Goal: Task Accomplishment & Management: Complete application form

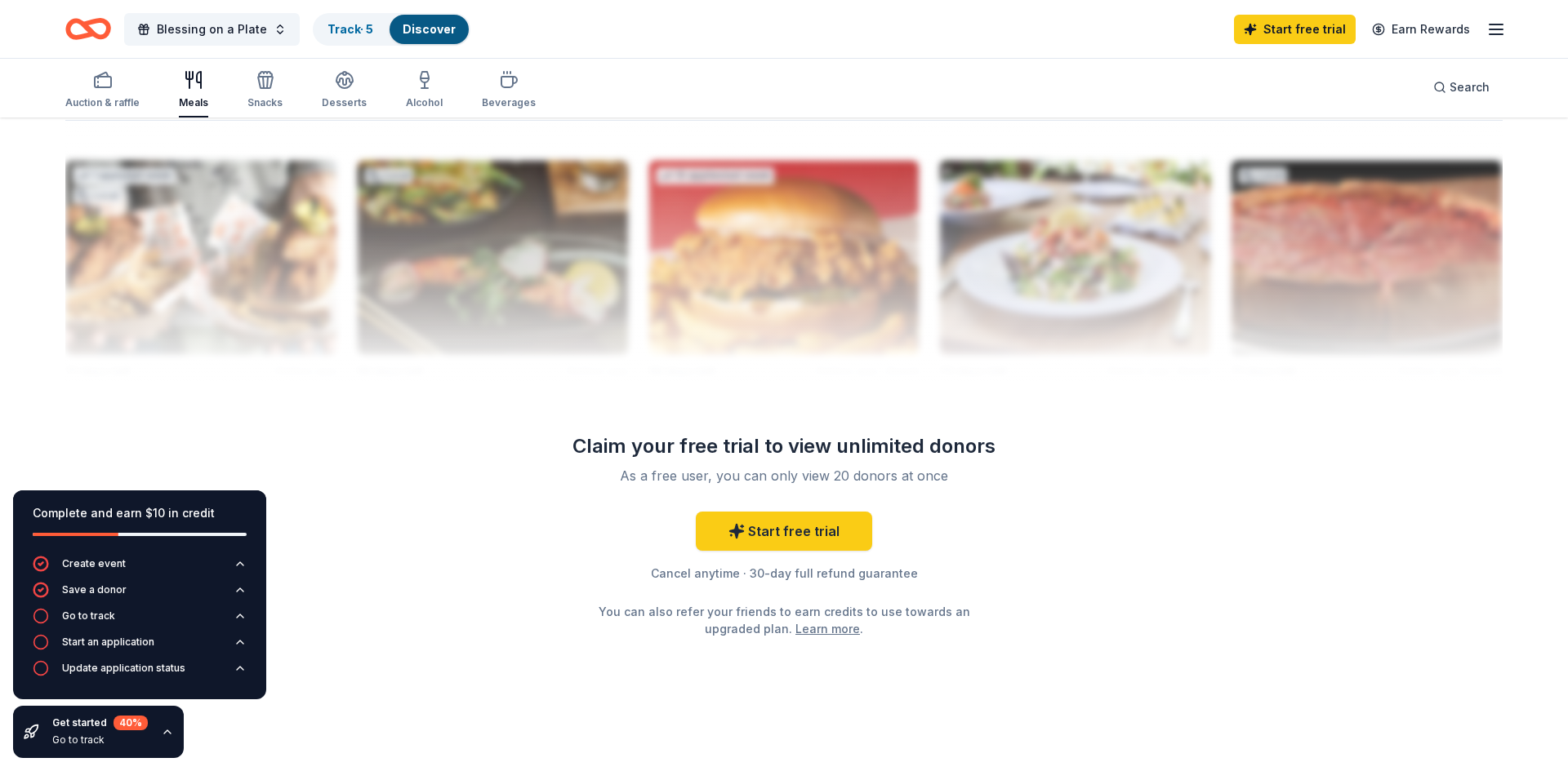
scroll to position [1579, 0]
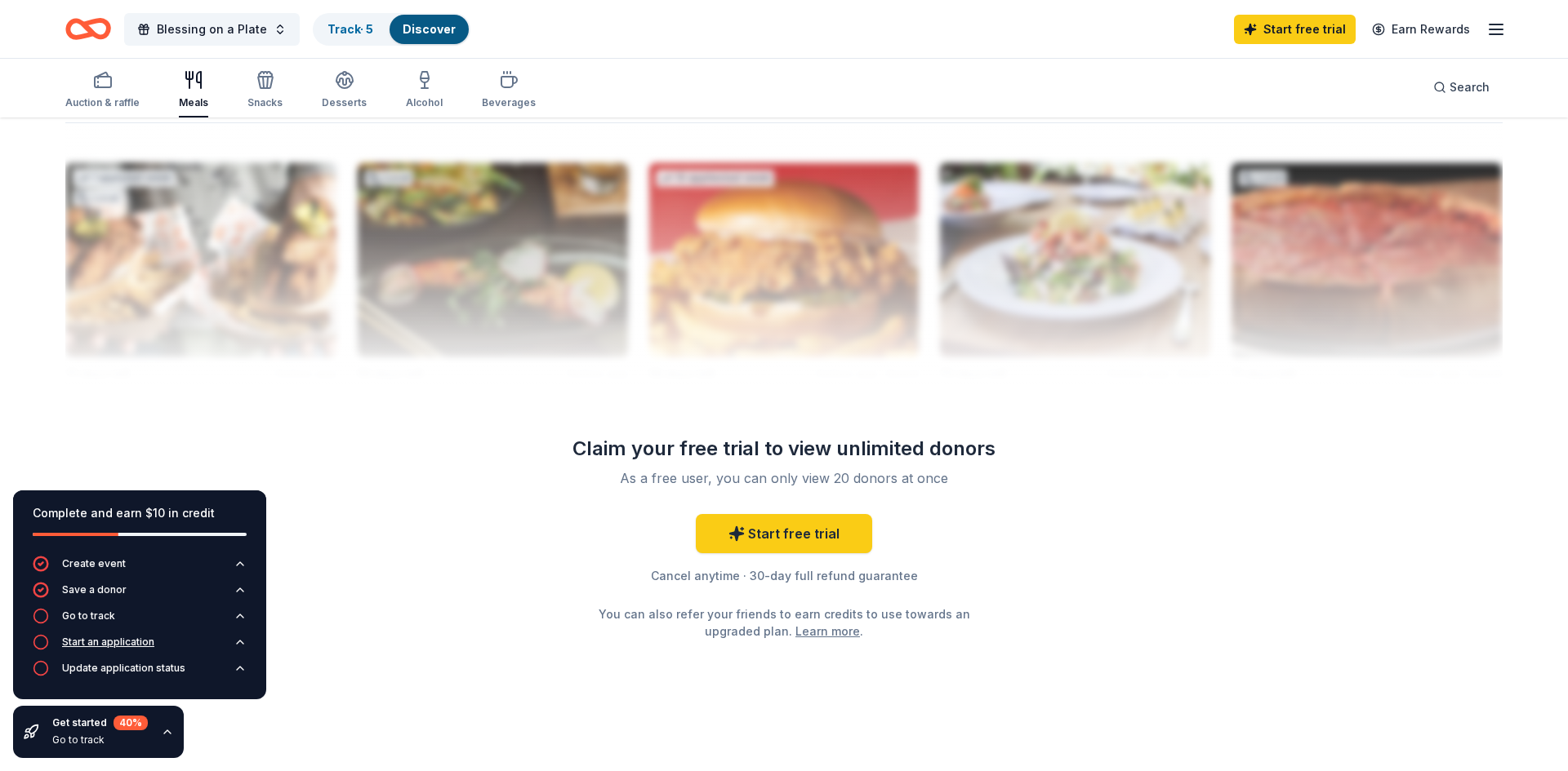
click at [114, 645] on div "Start an application" at bounding box center [108, 642] width 92 height 13
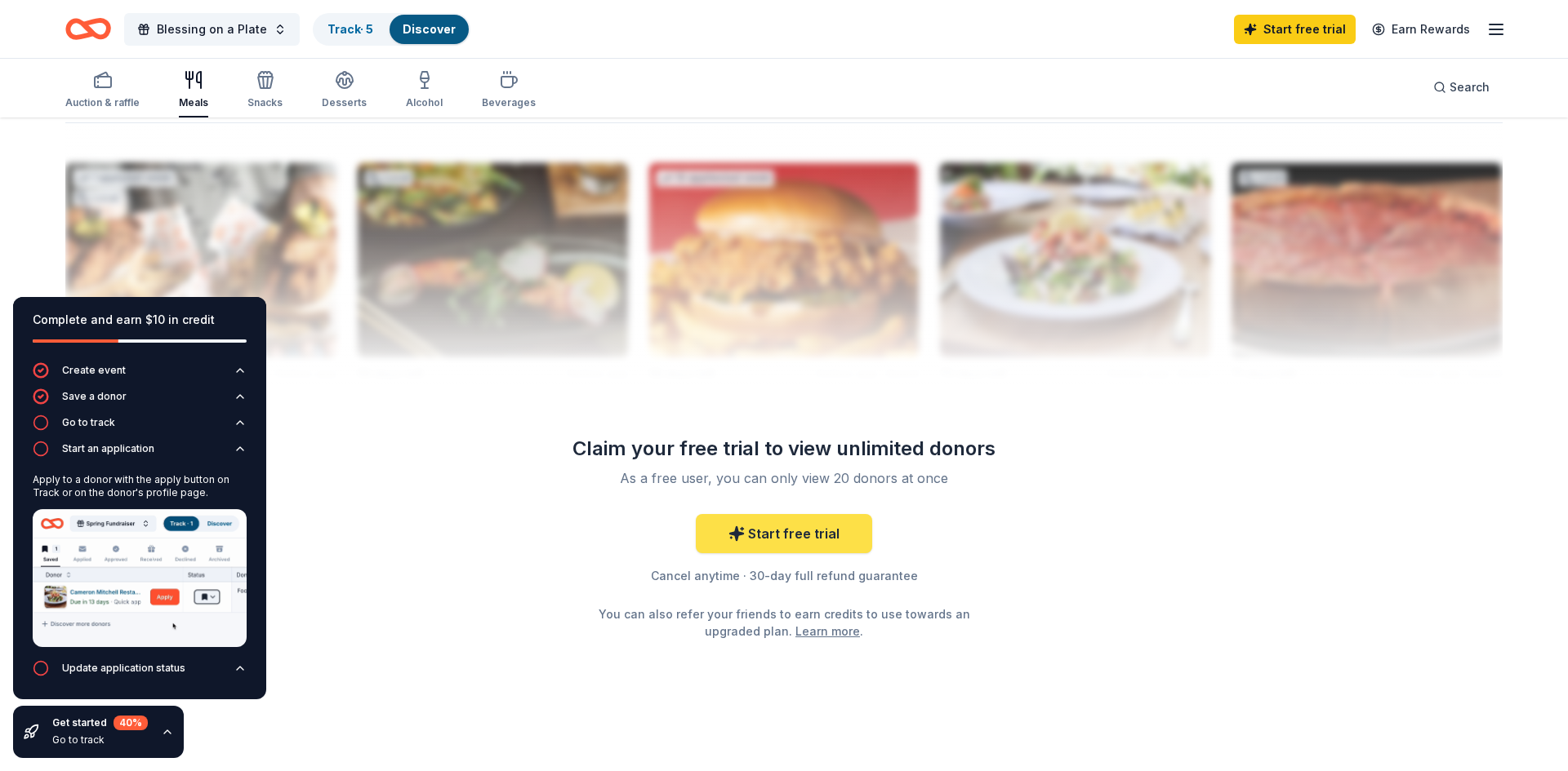
click at [729, 532] on link "Start free trial" at bounding box center [783, 534] width 176 height 39
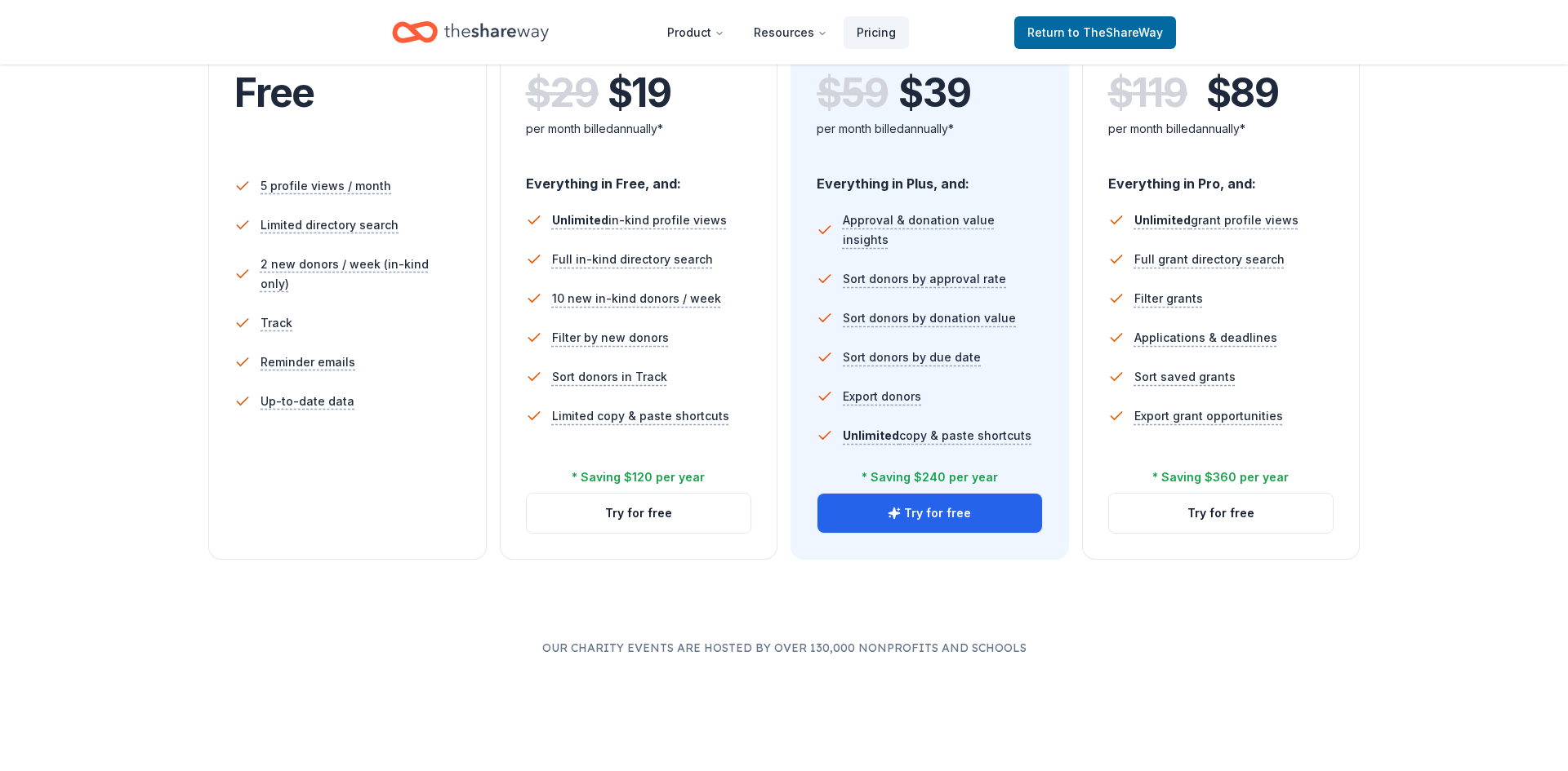
scroll to position [407, 0]
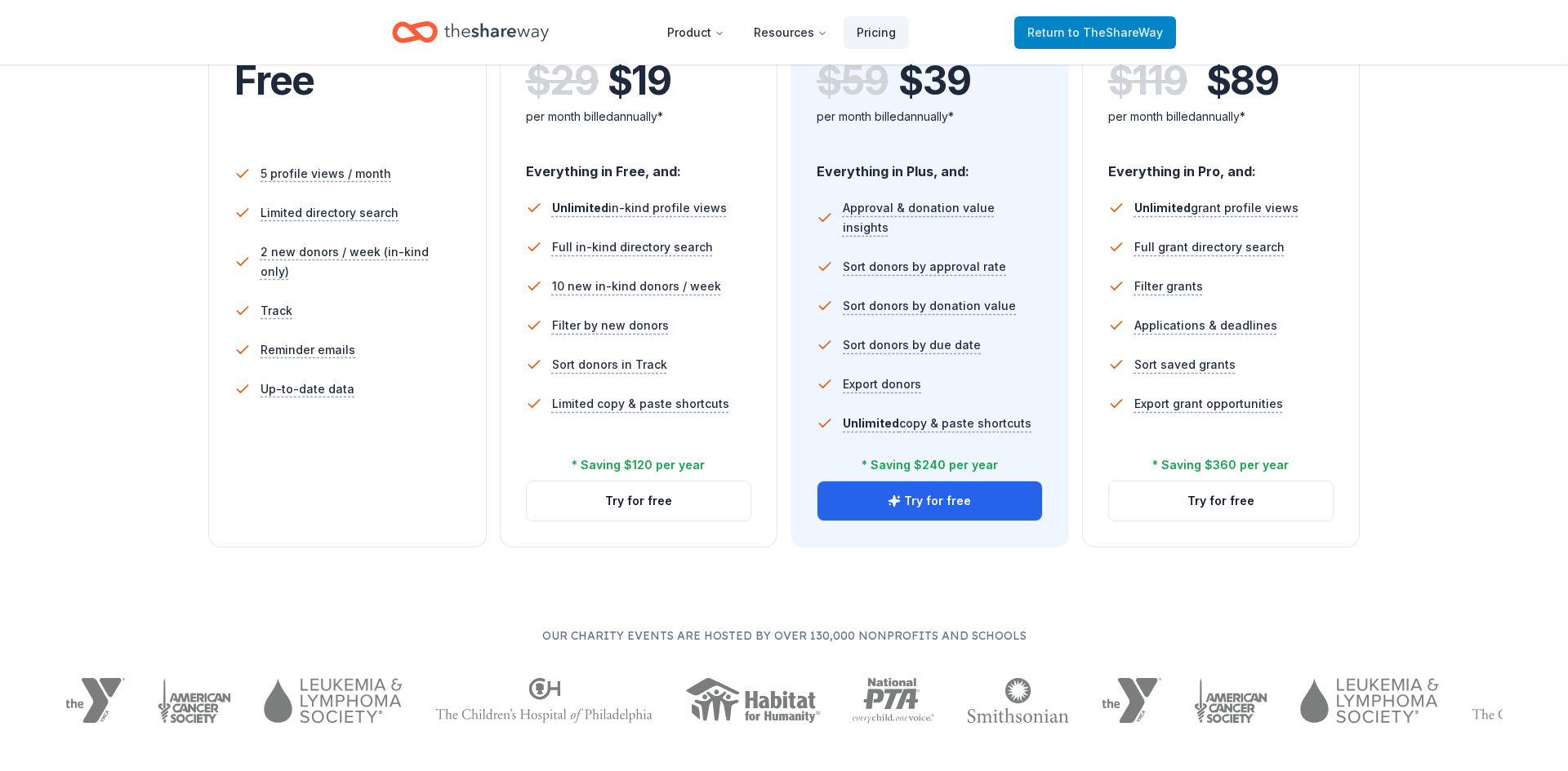
click at [1079, 36] on span "to TheShareWay" at bounding box center [1115, 32] width 94 height 14
click at [1101, 34] on span "to TheShareWay" at bounding box center [1115, 32] width 94 height 14
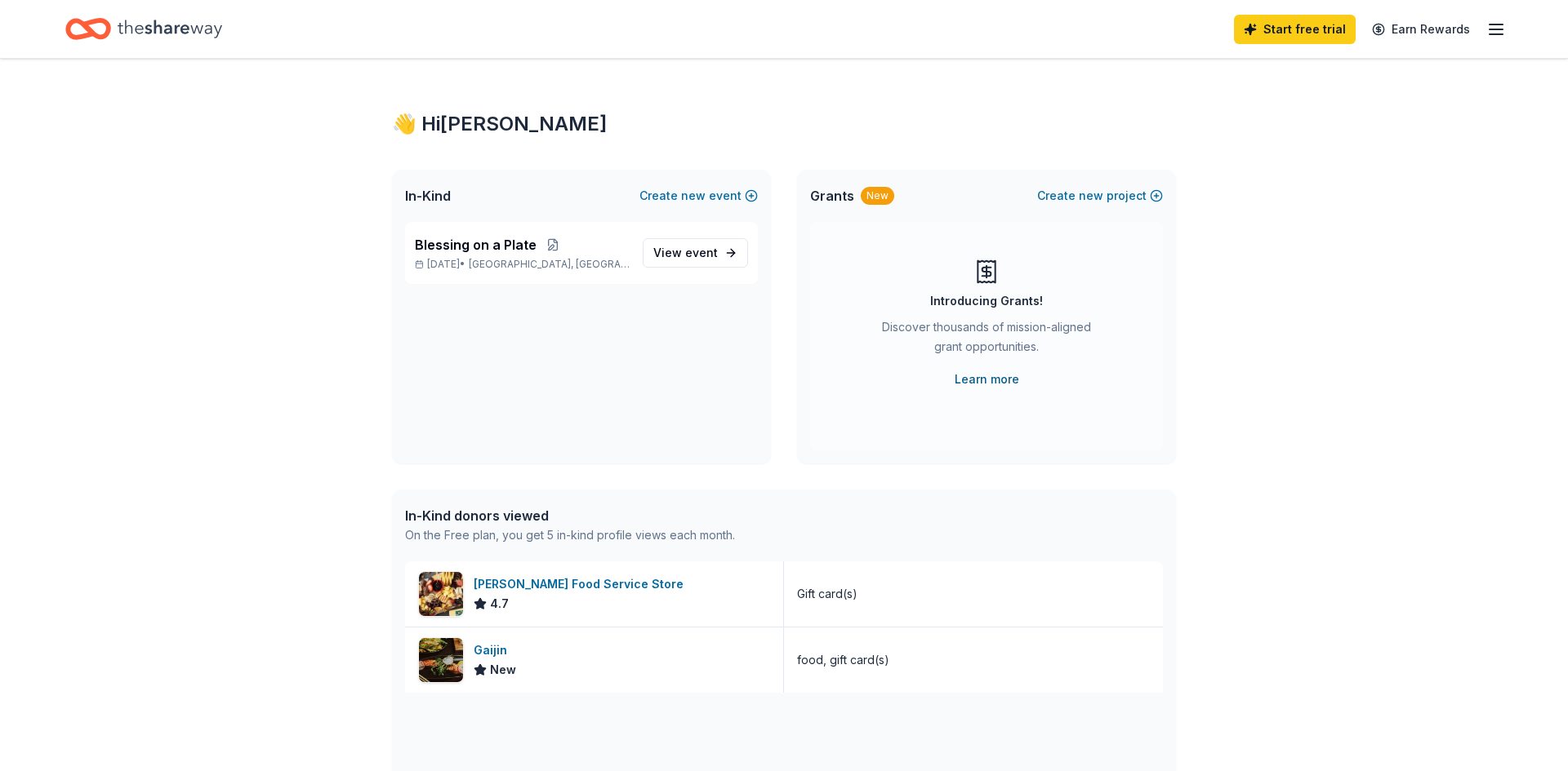
click at [991, 376] on link "Learn more" at bounding box center [986, 379] width 64 height 19
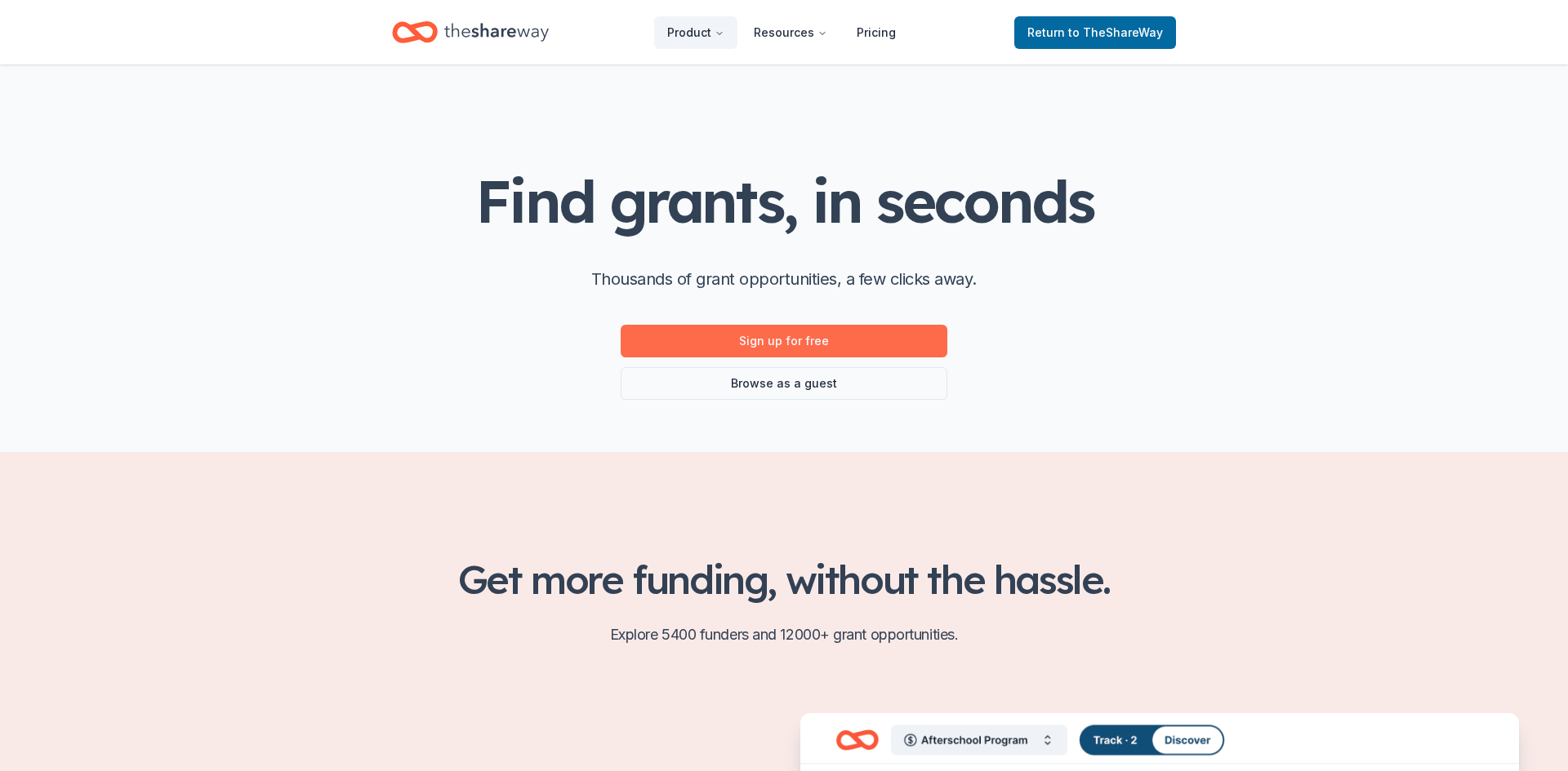
click at [856, 338] on link "Sign up for free" at bounding box center [784, 341] width 327 height 33
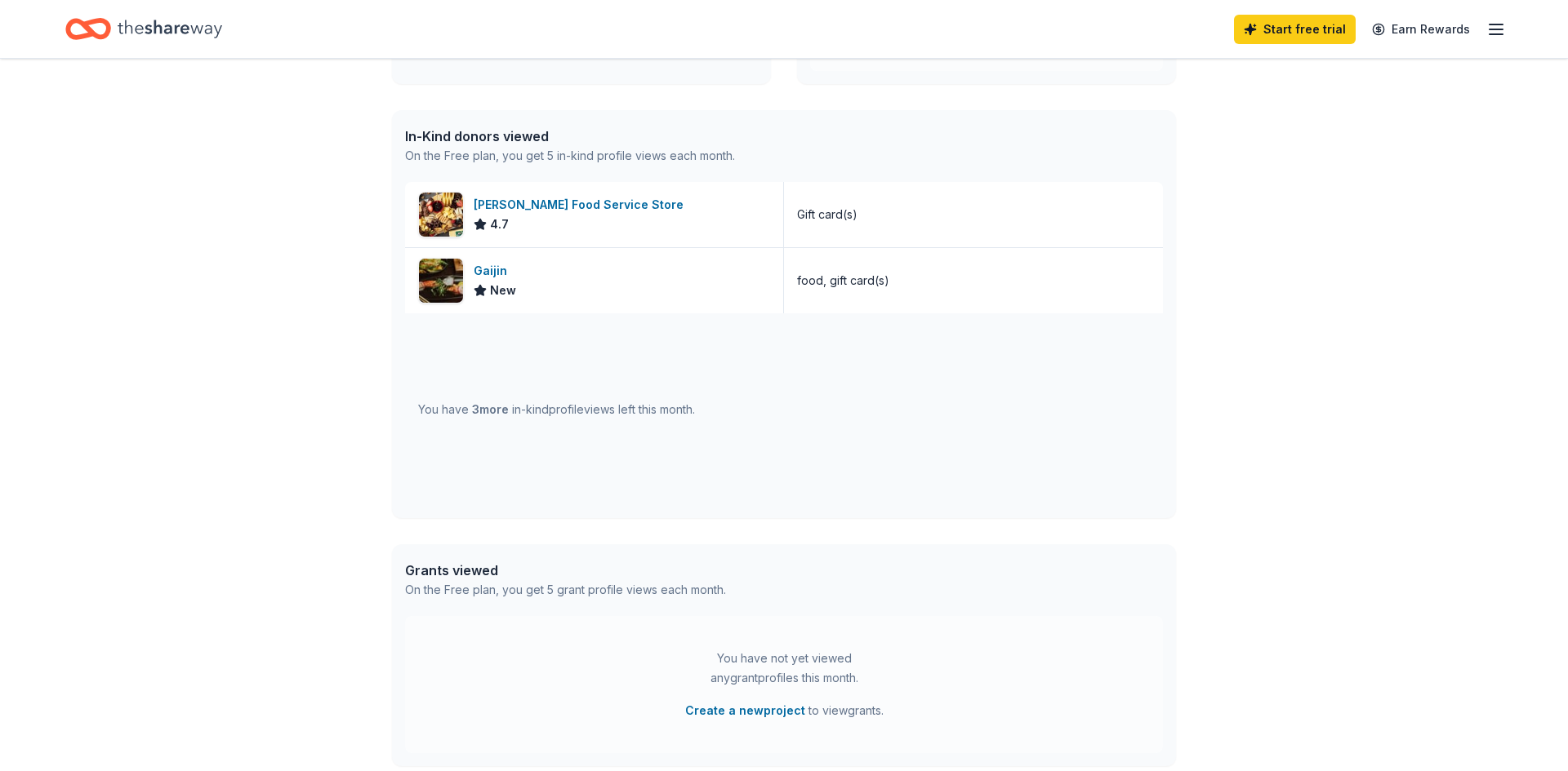
scroll to position [403, 0]
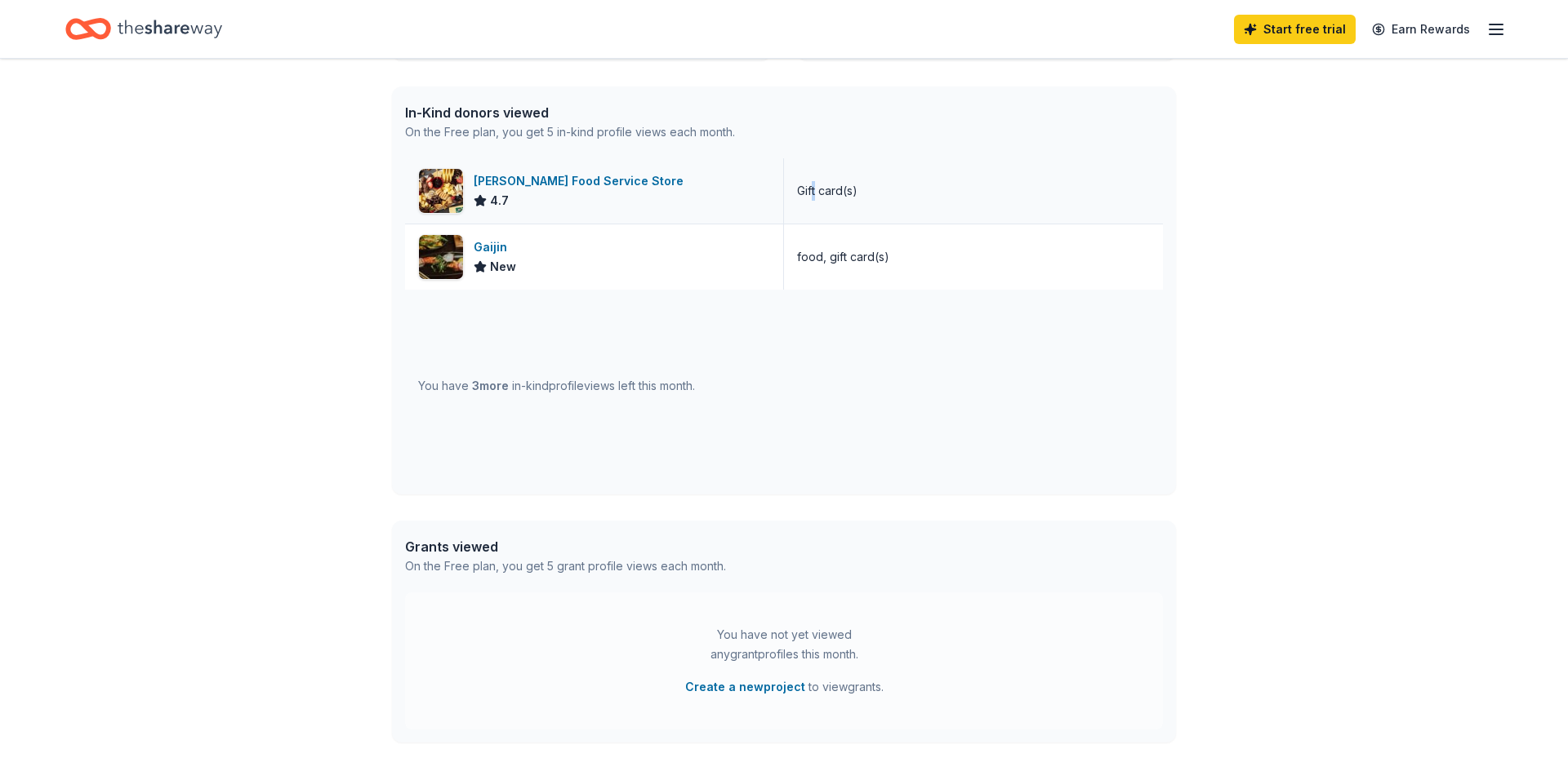
click at [815, 200] on div "Gift card(s)" at bounding box center [973, 191] width 379 height 65
click at [720, 202] on div "Gordon Food Service Store 4.7" at bounding box center [594, 191] width 379 height 65
click at [736, 688] on button "Create a new project" at bounding box center [746, 687] width 120 height 19
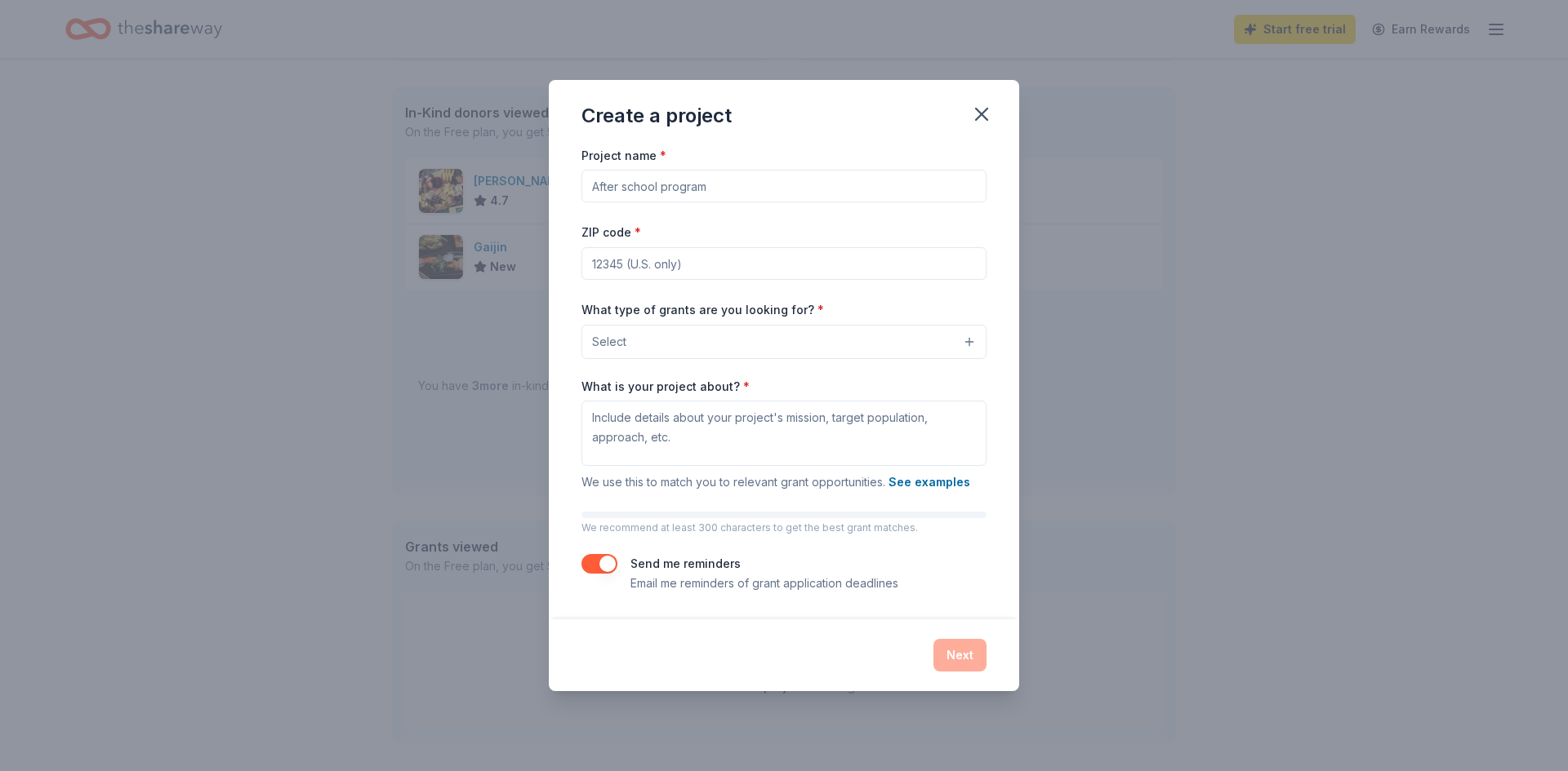
click at [653, 188] on input "Project name *" at bounding box center [784, 185] width 405 height 33
type input "Youth Mentorship"
click at [696, 263] on input "ZIP code *" at bounding box center [784, 263] width 405 height 33
type input "60628"
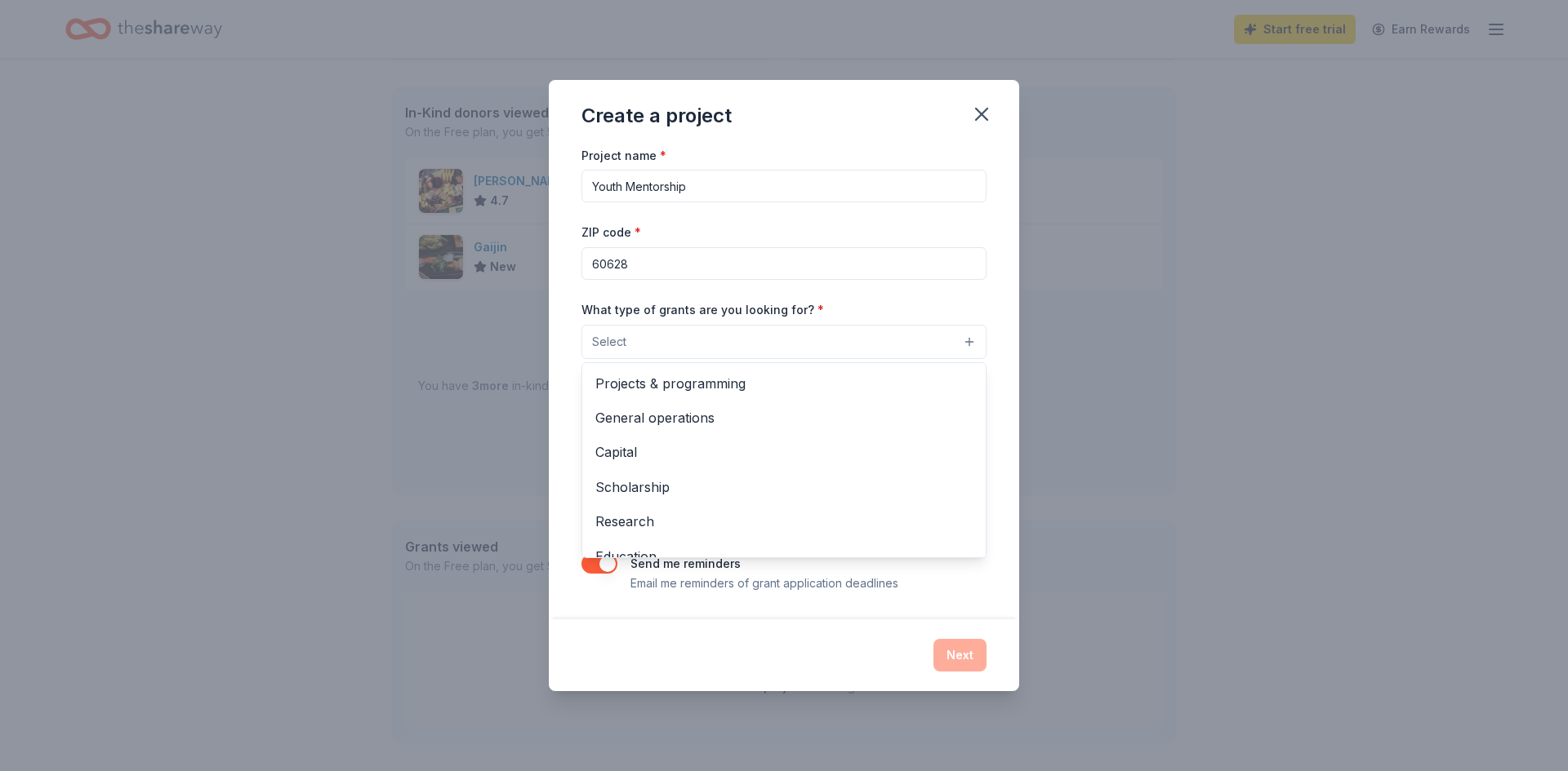
click at [686, 344] on button "Select" at bounding box center [784, 342] width 405 height 34
click at [651, 381] on span "Projects & programming" at bounding box center [783, 383] width 377 height 21
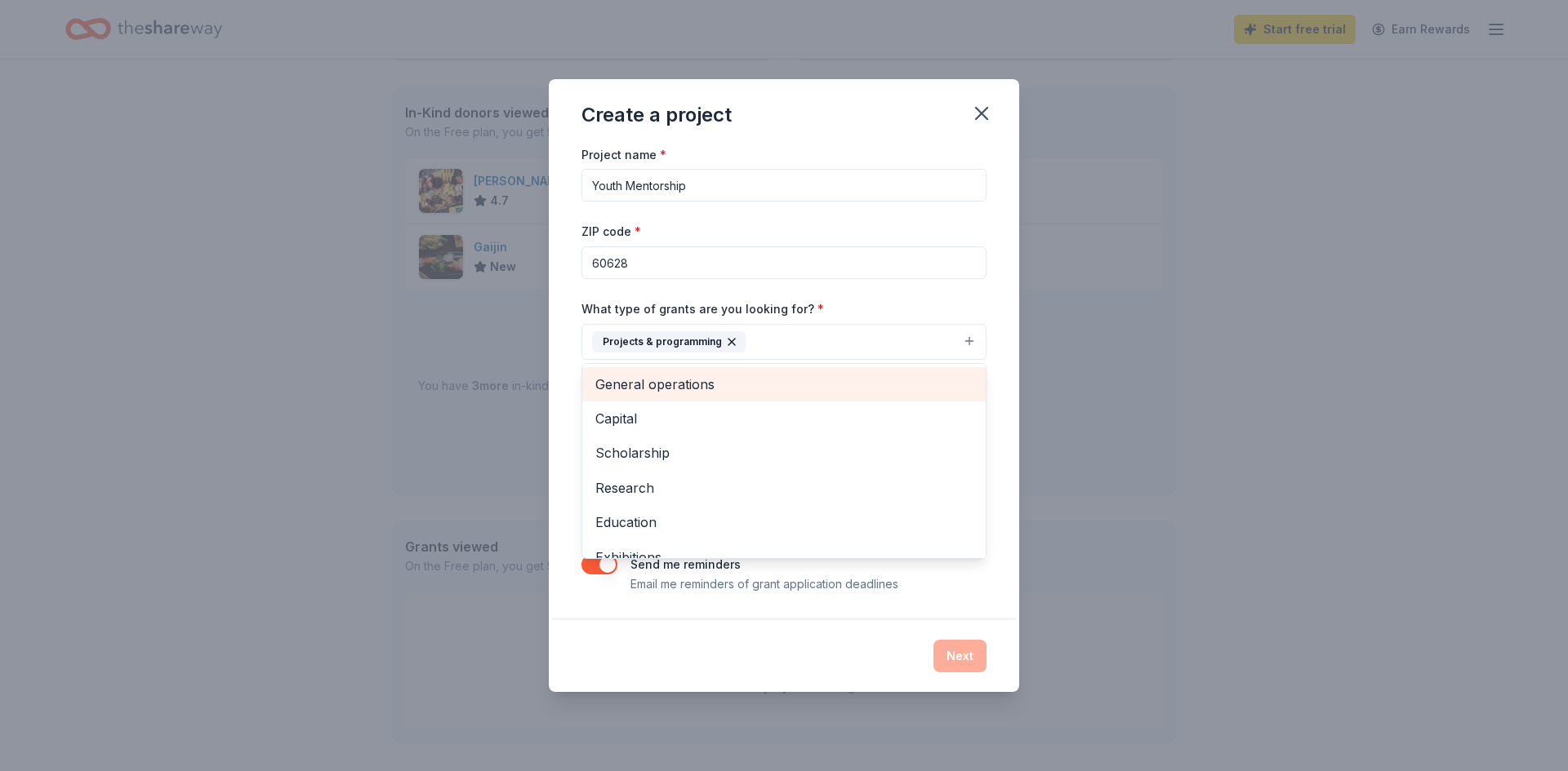
click at [700, 388] on span "General operations" at bounding box center [783, 384] width 377 height 21
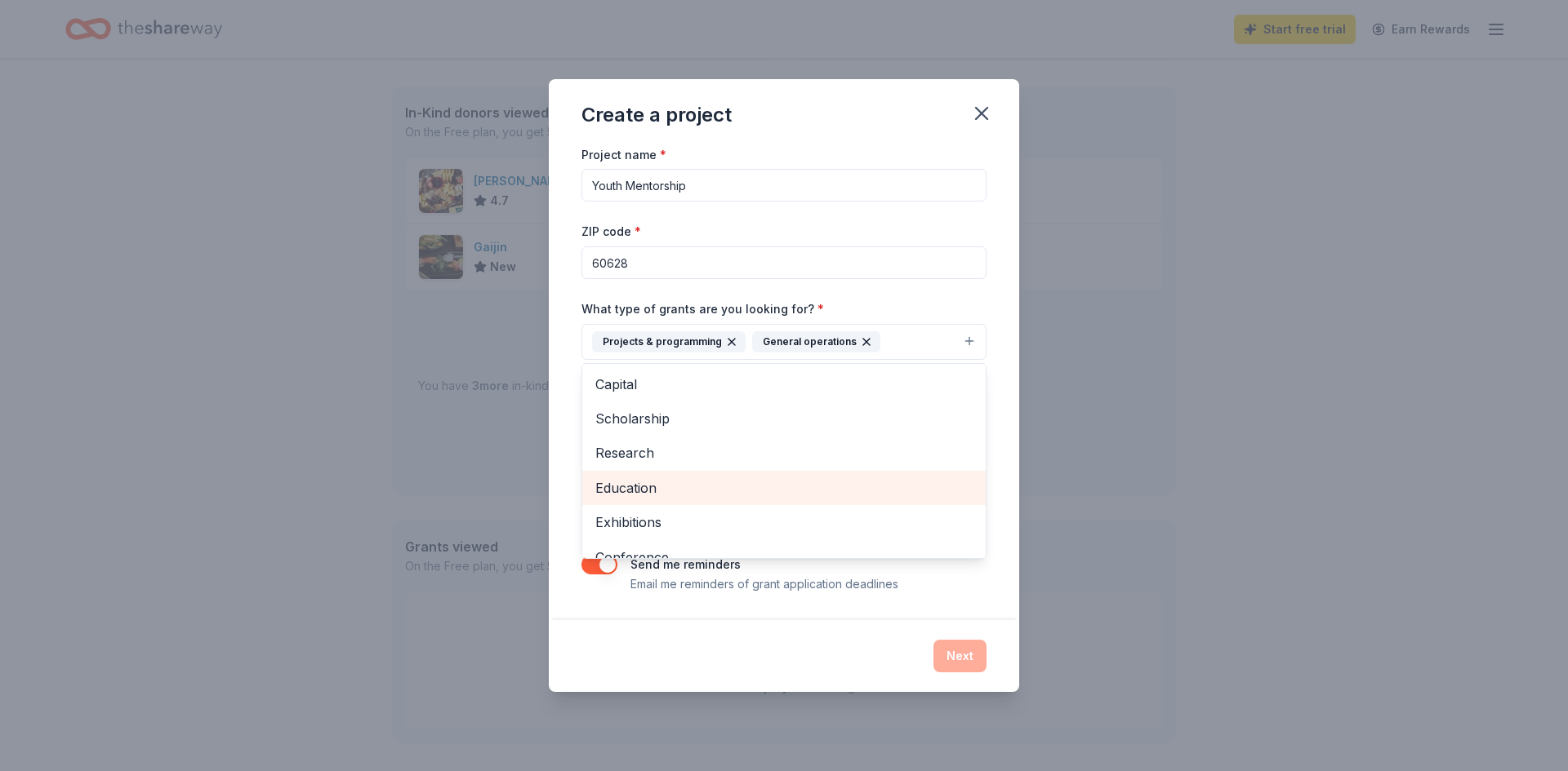
click at [722, 479] on span "Education" at bounding box center [783, 488] width 377 height 21
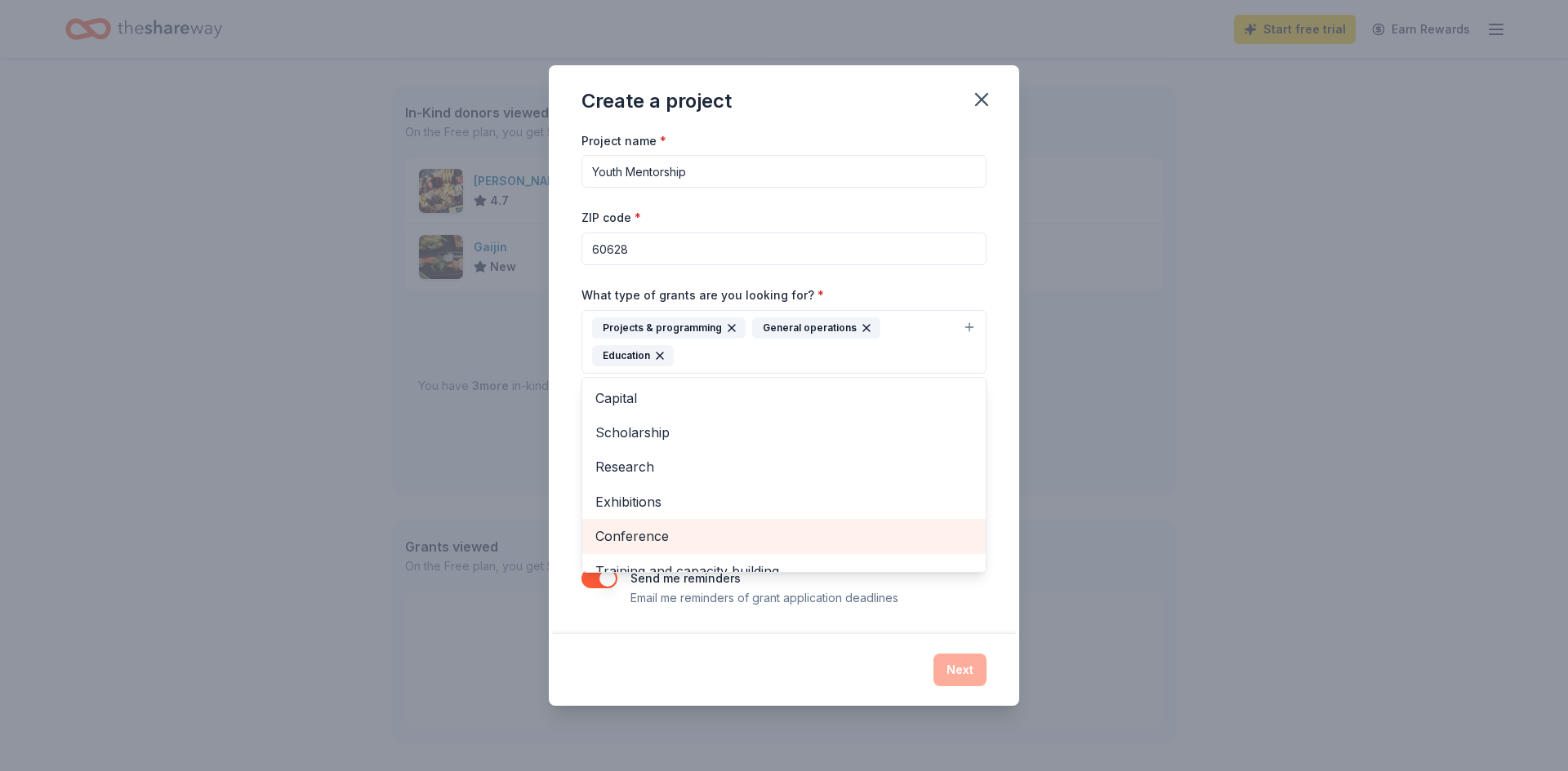
click at [832, 530] on span "Conference" at bounding box center [783, 535] width 377 height 21
click at [782, 531] on span "Training and capacity building" at bounding box center [783, 535] width 377 height 21
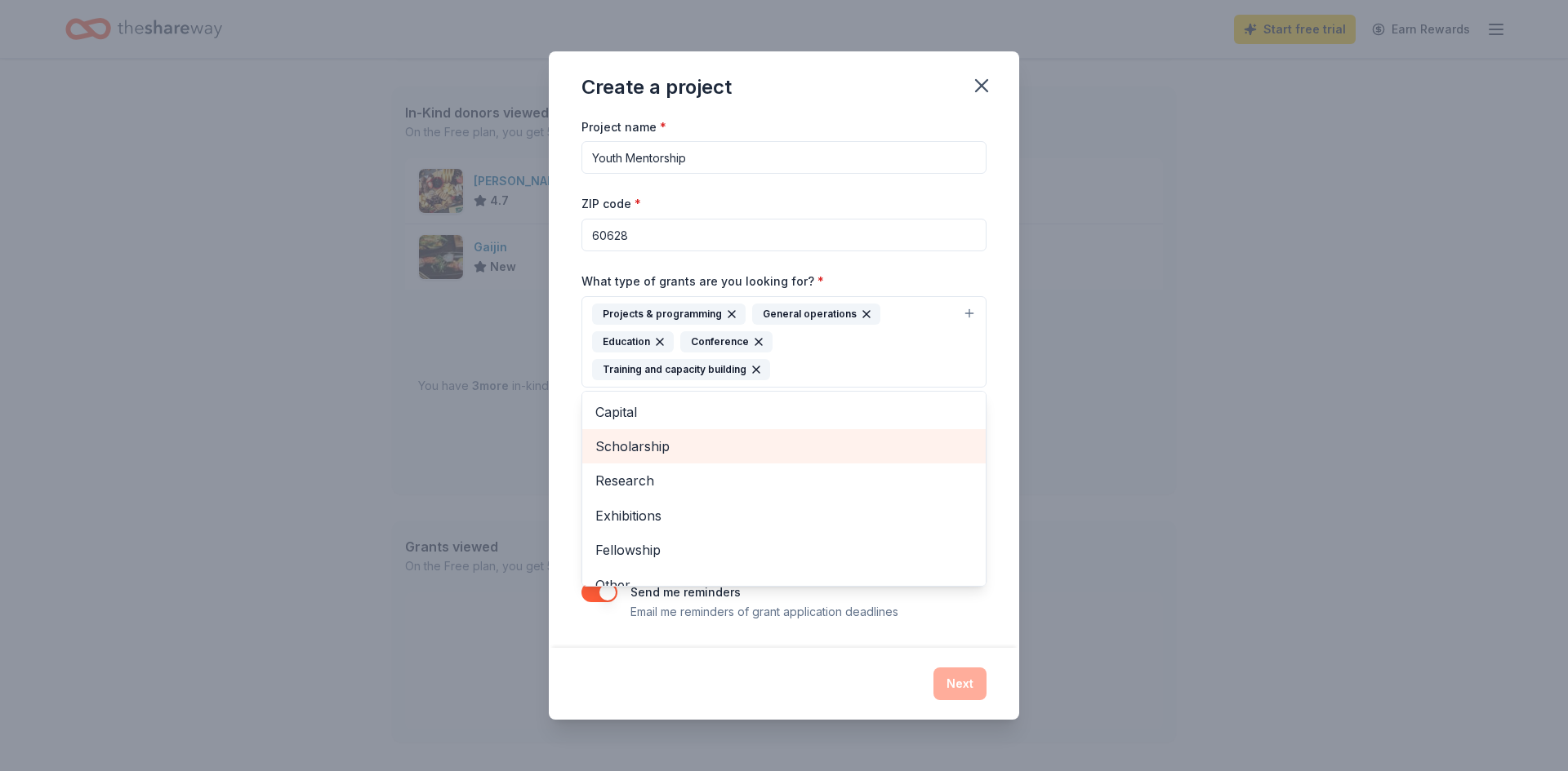
click at [666, 436] on span "Scholarship" at bounding box center [783, 446] width 377 height 21
click at [964, 671] on div "Create a project Project name * Youth Mentorship ZIP code * 60628 What type of …" at bounding box center [784, 386] width 471 height 668
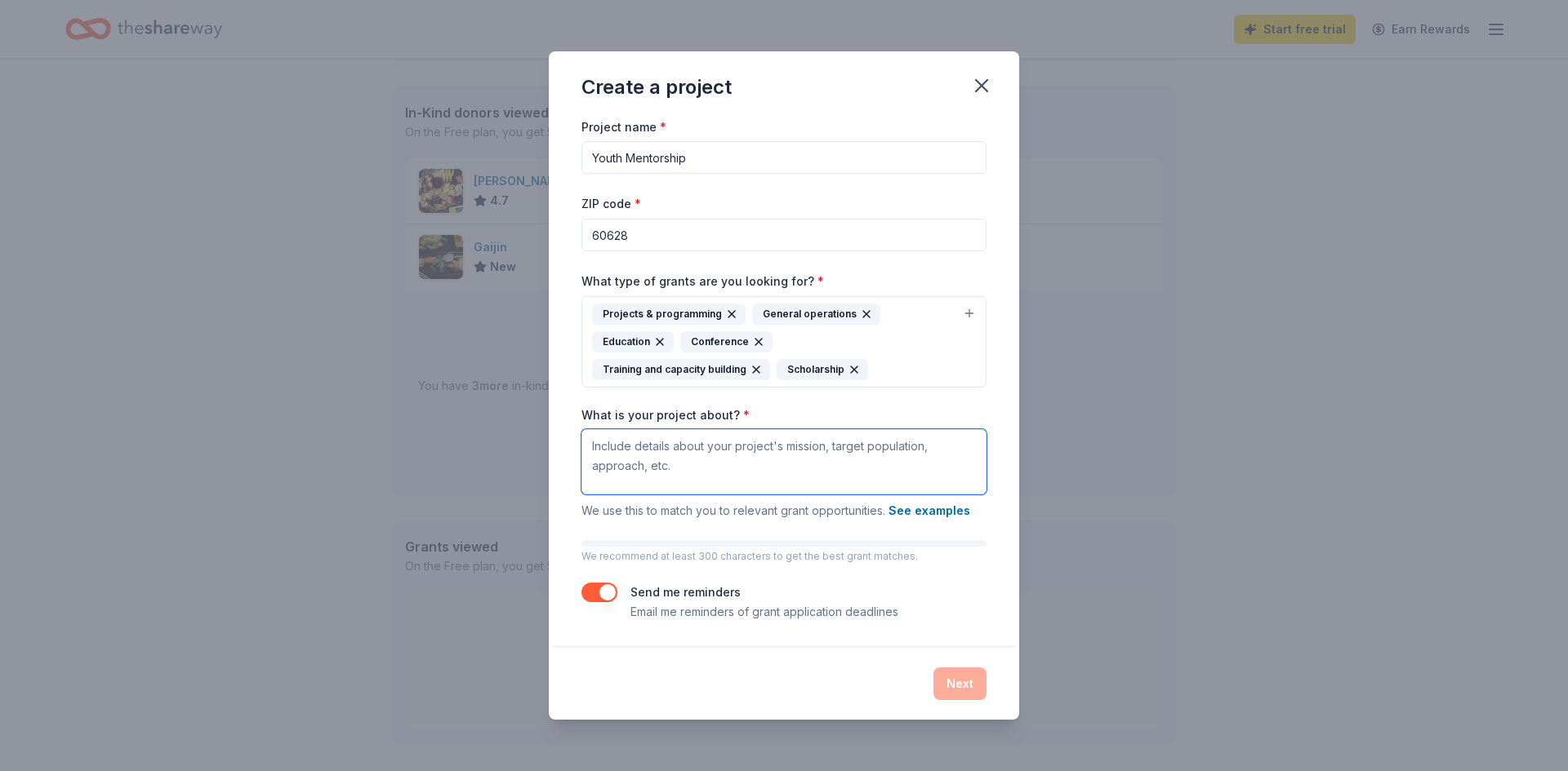
click at [602, 459] on textarea "What is your project about? *" at bounding box center [784, 462] width 405 height 65
click at [1471, 63] on div "Create a project Project name * Youth Mentorship ZIP code * 60628 What type of …" at bounding box center [784, 385] width 1568 height 771
click at [614, 445] on textarea "What is your project about? *" at bounding box center [784, 462] width 405 height 65
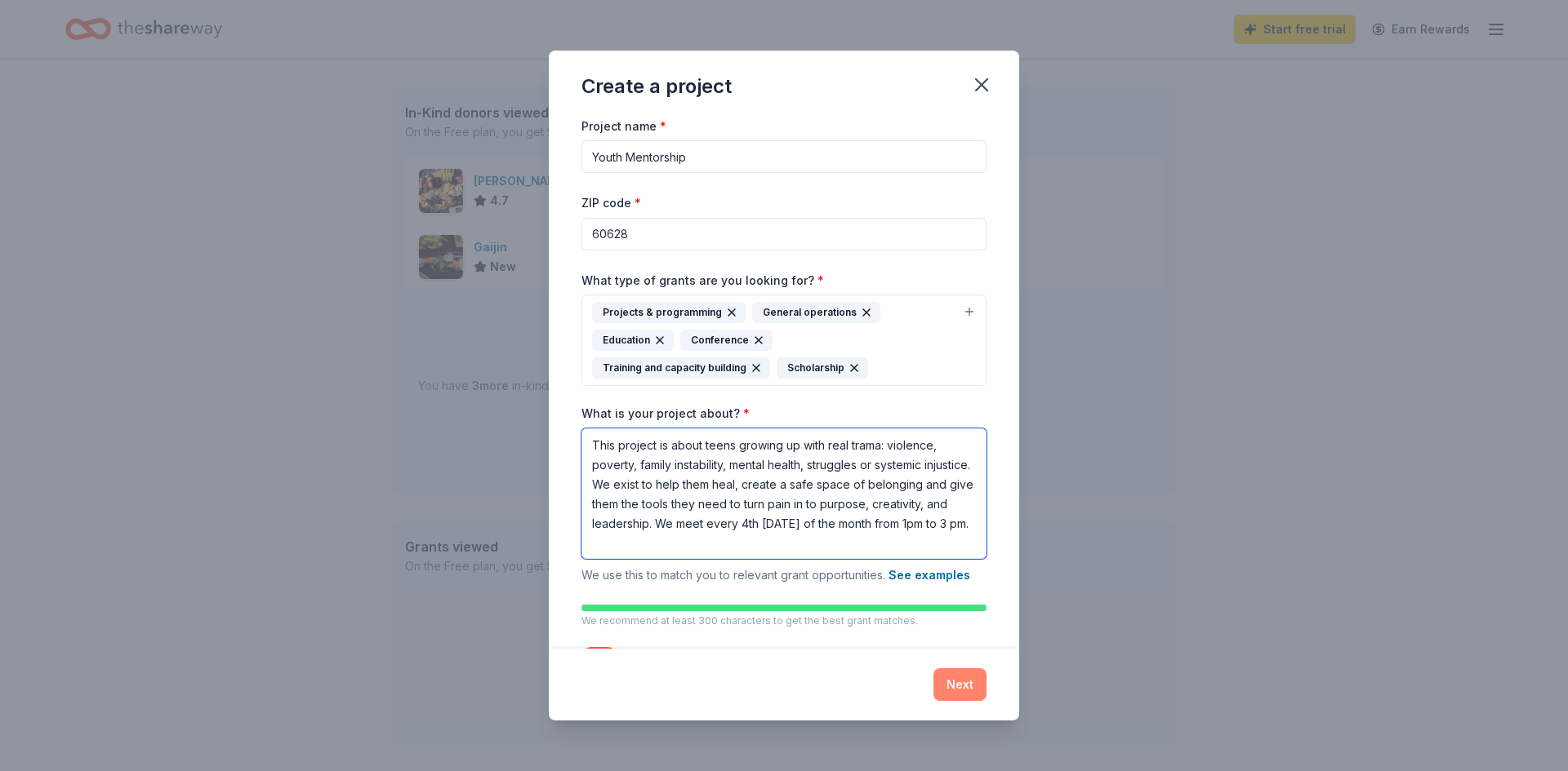
type textarea "This project is about teens growing up with real trama: violence, poverty, fami…"
click at [958, 678] on button "Next" at bounding box center [960, 684] width 53 height 33
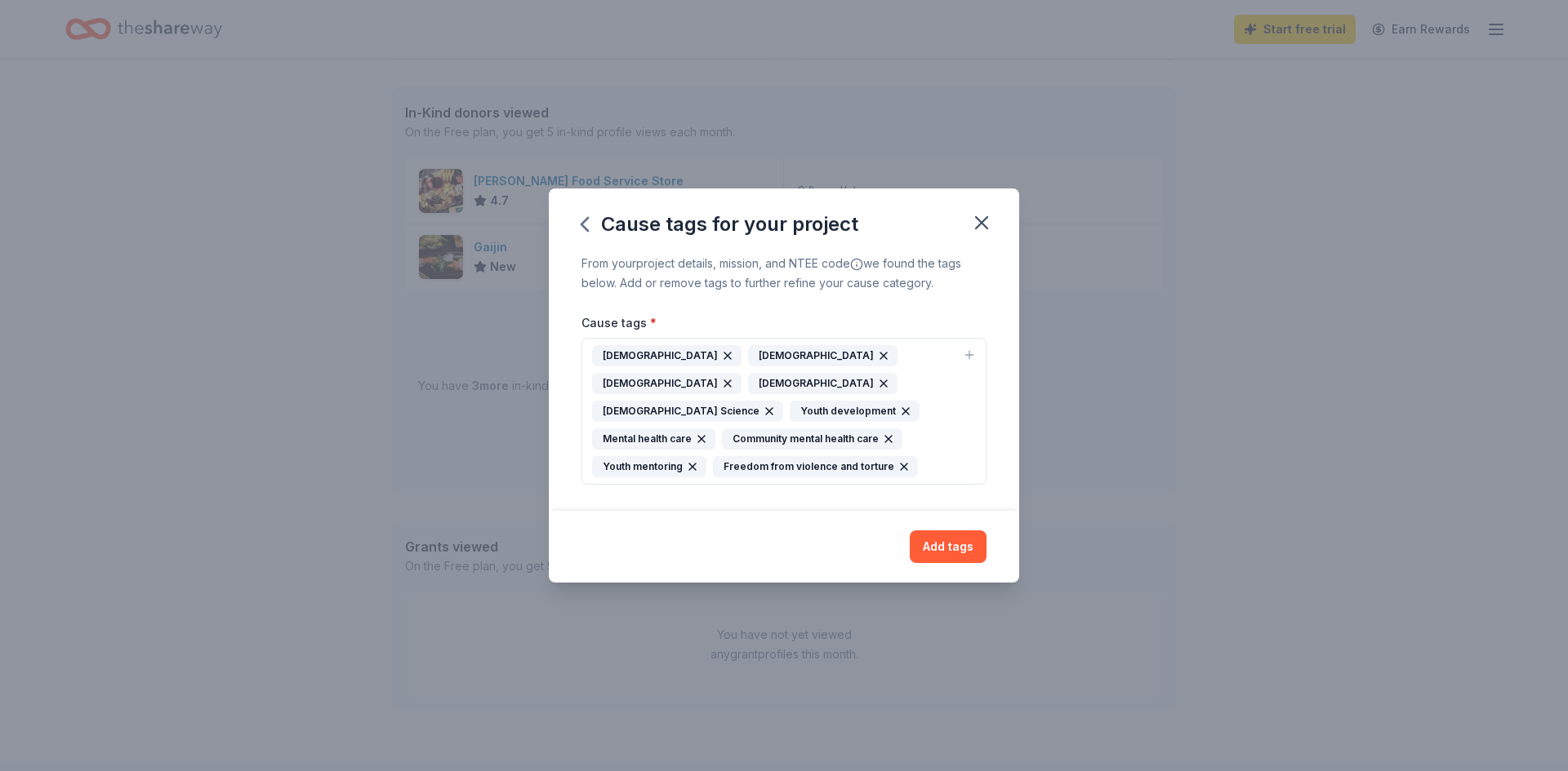
click at [873, 401] on div "Youth development" at bounding box center [854, 411] width 130 height 21
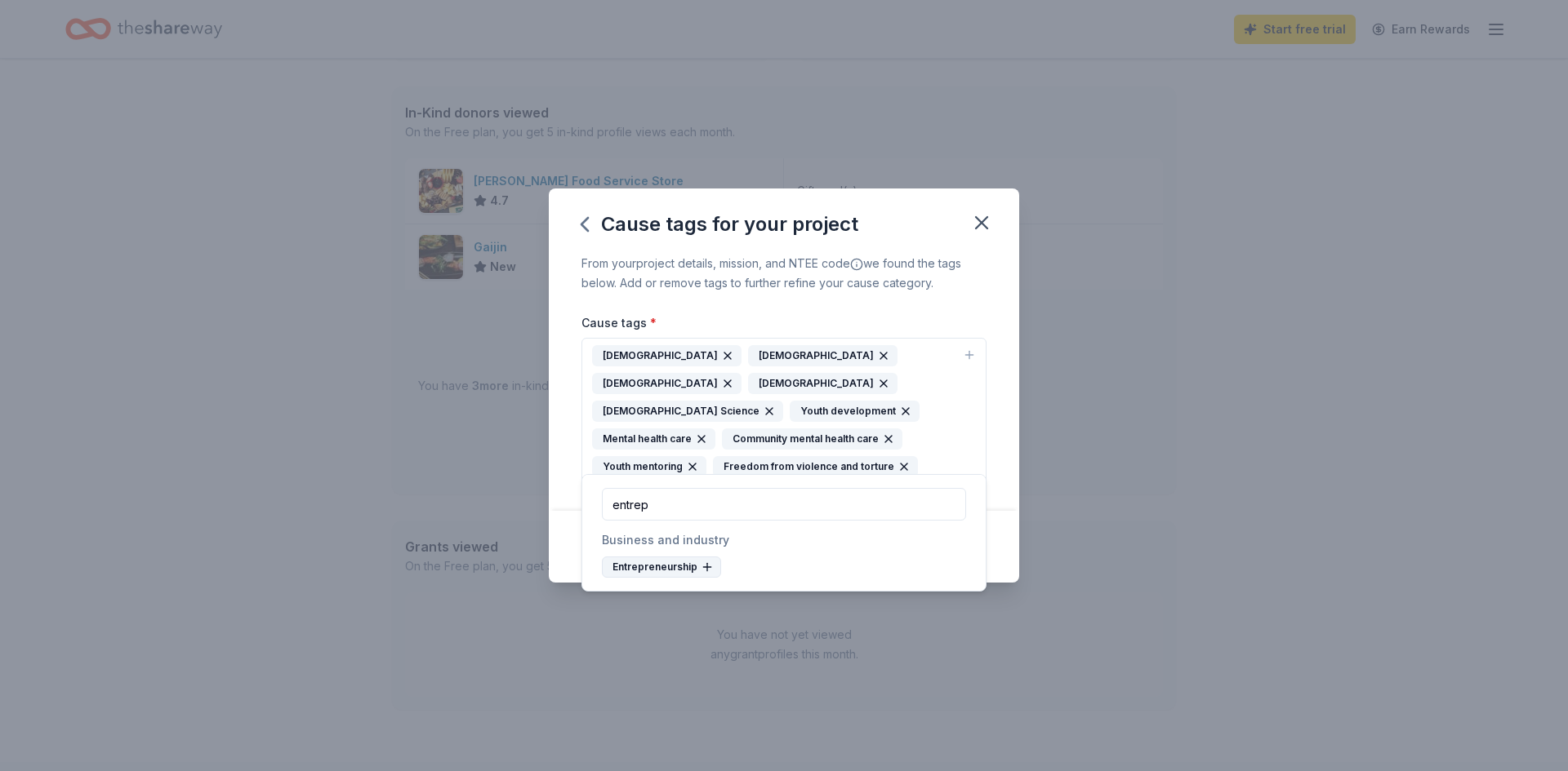
type input "entrep"
click at [643, 567] on div "Entrepreneurship" at bounding box center [661, 566] width 120 height 21
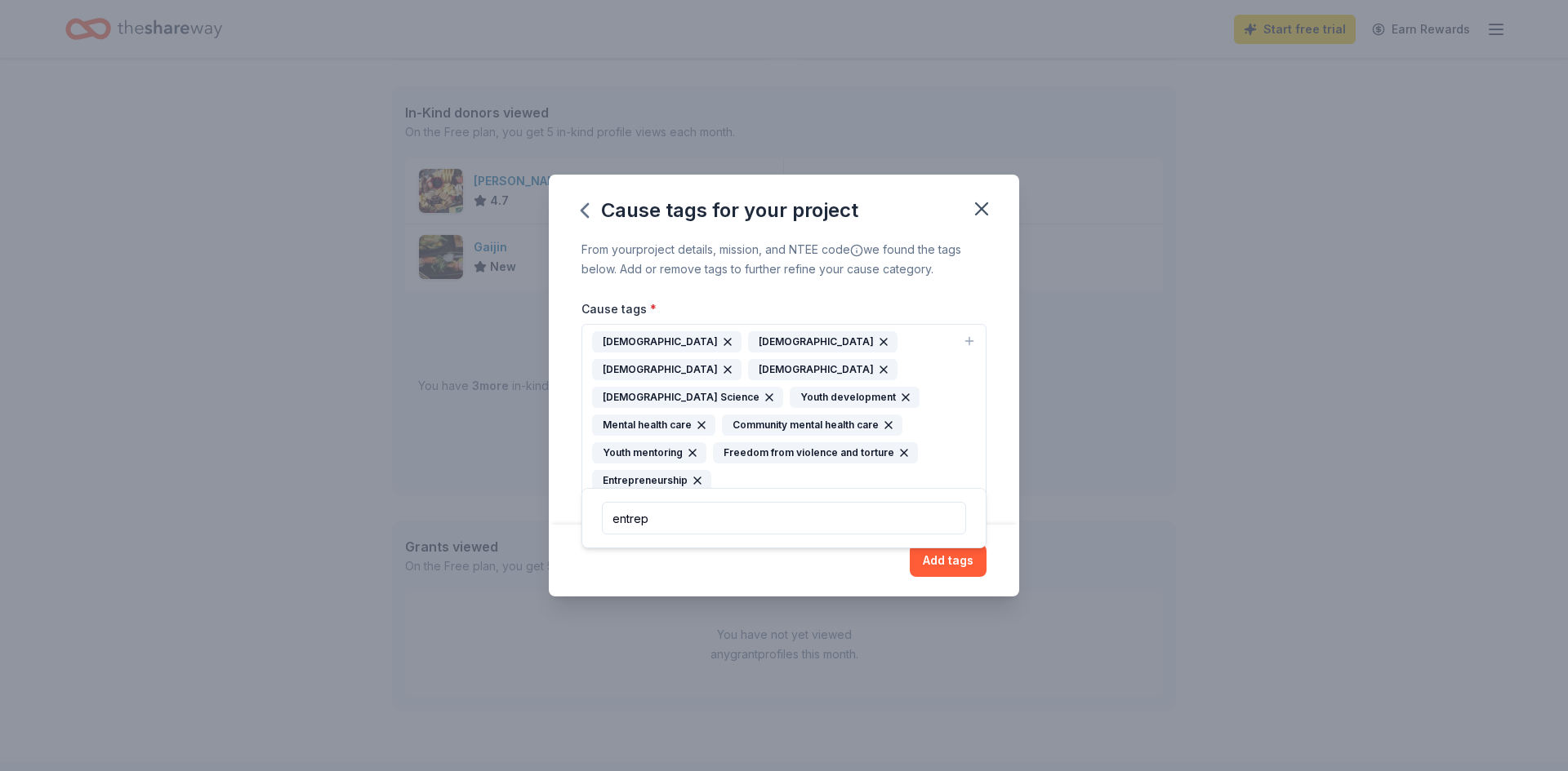
click at [659, 470] on div "Entrepreneurship" at bounding box center [651, 480] width 120 height 21
click at [673, 516] on input "entrep" at bounding box center [784, 518] width 364 height 33
type input "entrepreneurship, youth developmem, youth mentoring, freedom from violence and …"
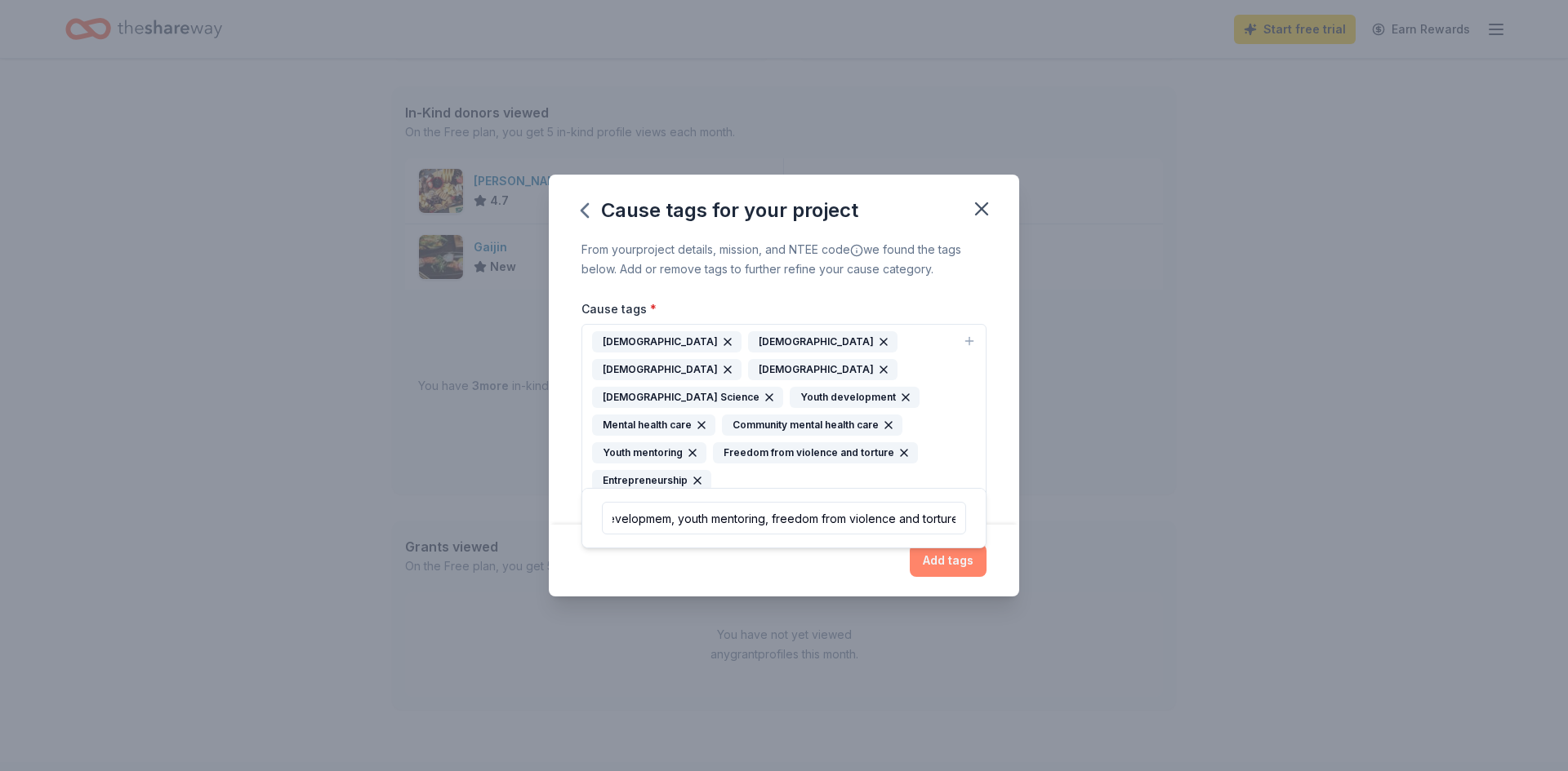
scroll to position [0, 0]
click at [944, 556] on button "Add tags" at bounding box center [948, 560] width 77 height 33
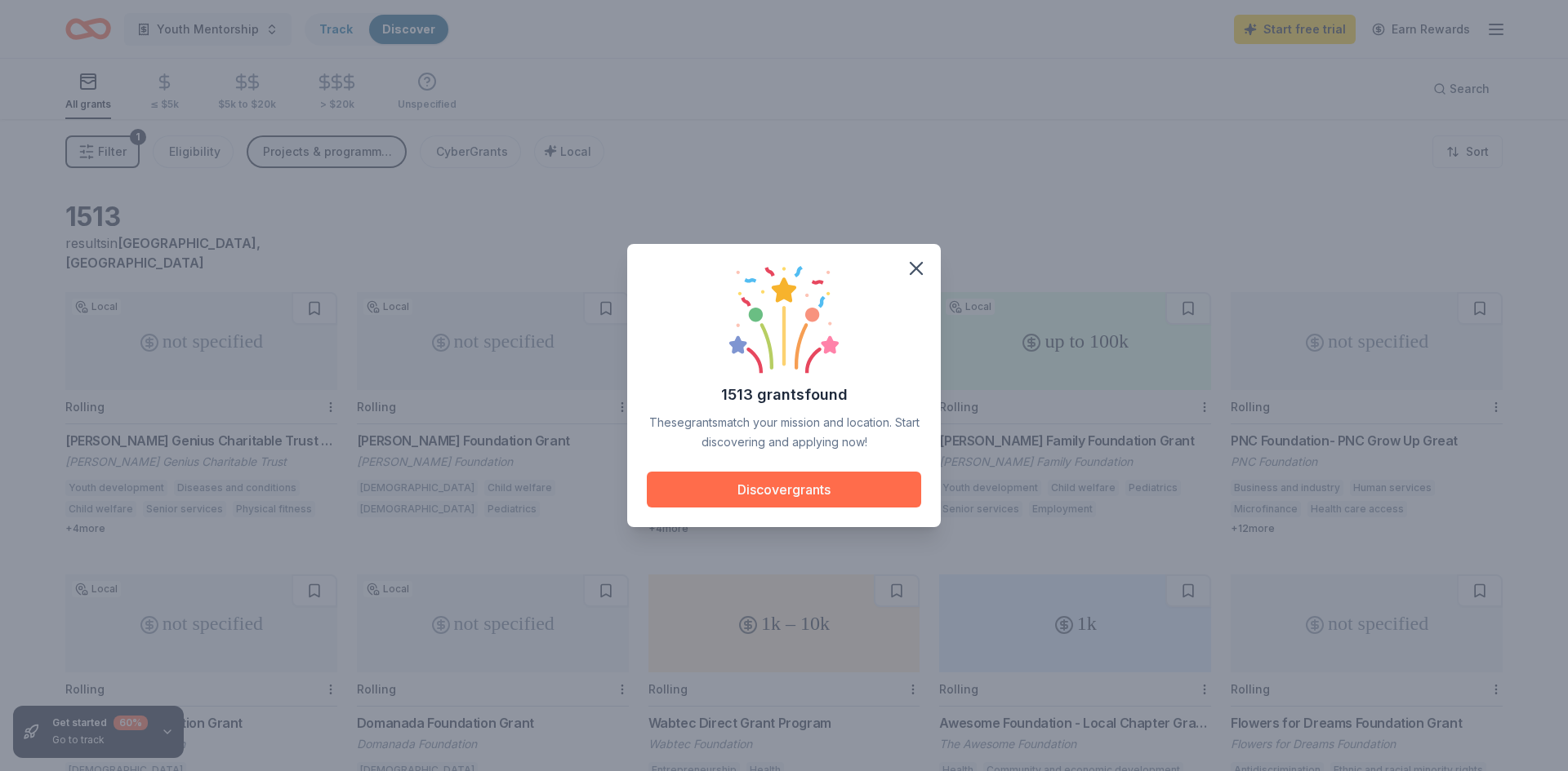
click at [732, 497] on button "Discover grants" at bounding box center [784, 489] width 274 height 36
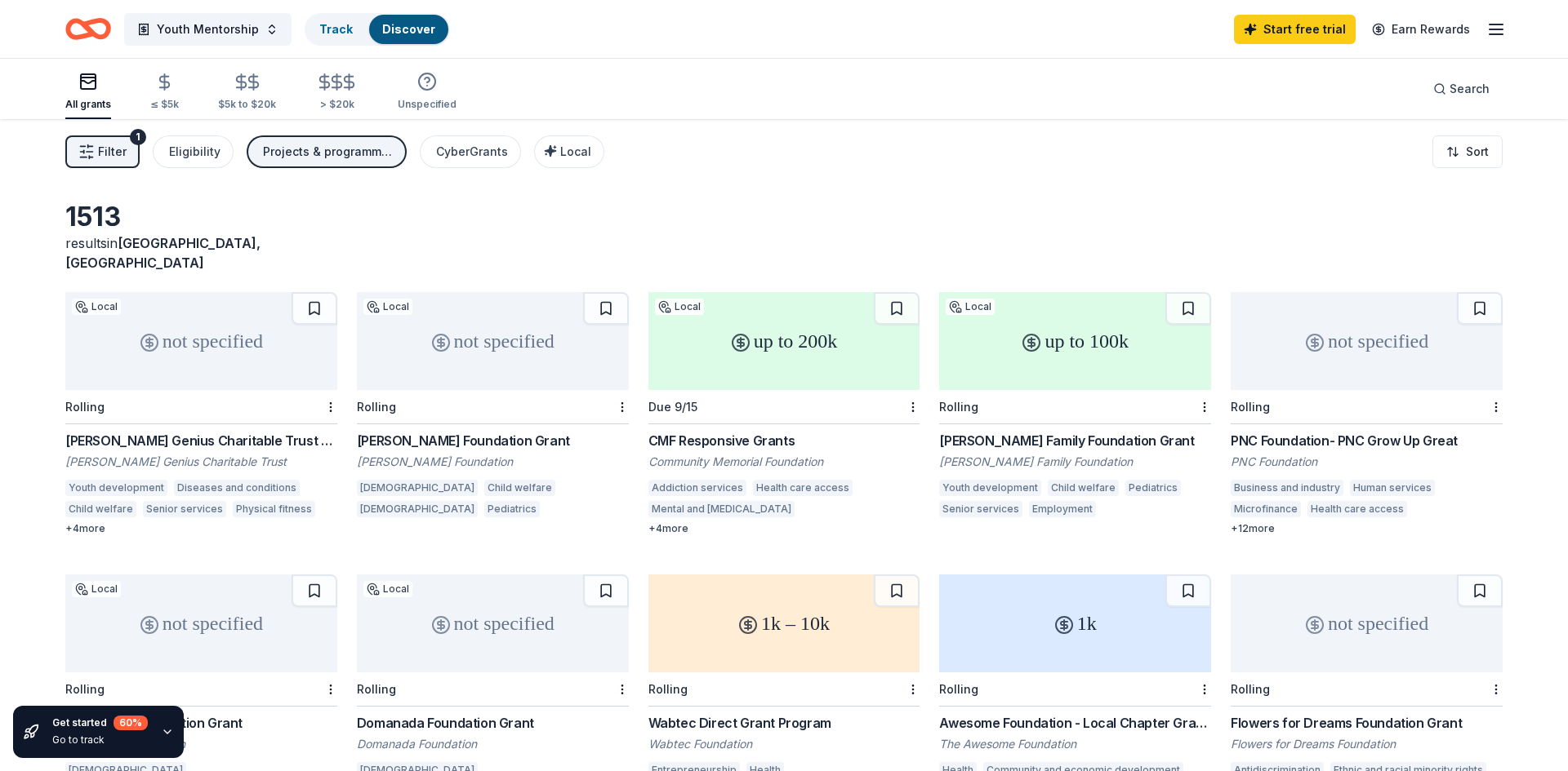
click at [135, 361] on div "not specified" at bounding box center [201, 341] width 272 height 98
click at [1046, 431] on div "Topfer Family Foundation Grant" at bounding box center [1075, 440] width 272 height 19
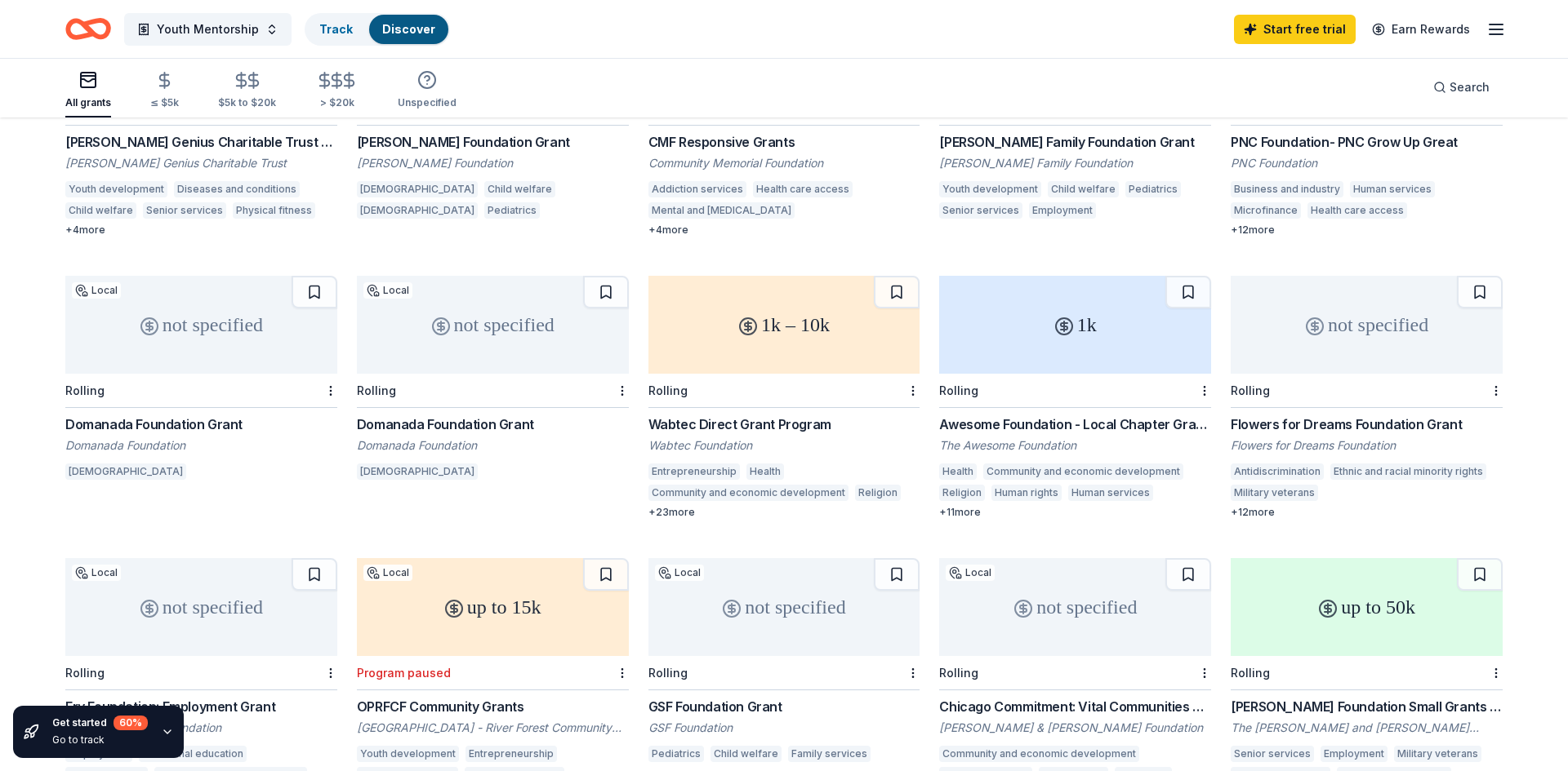
scroll to position [301, 0]
click at [1495, 28] on icon "button" at bounding box center [1495, 28] width 19 height 19
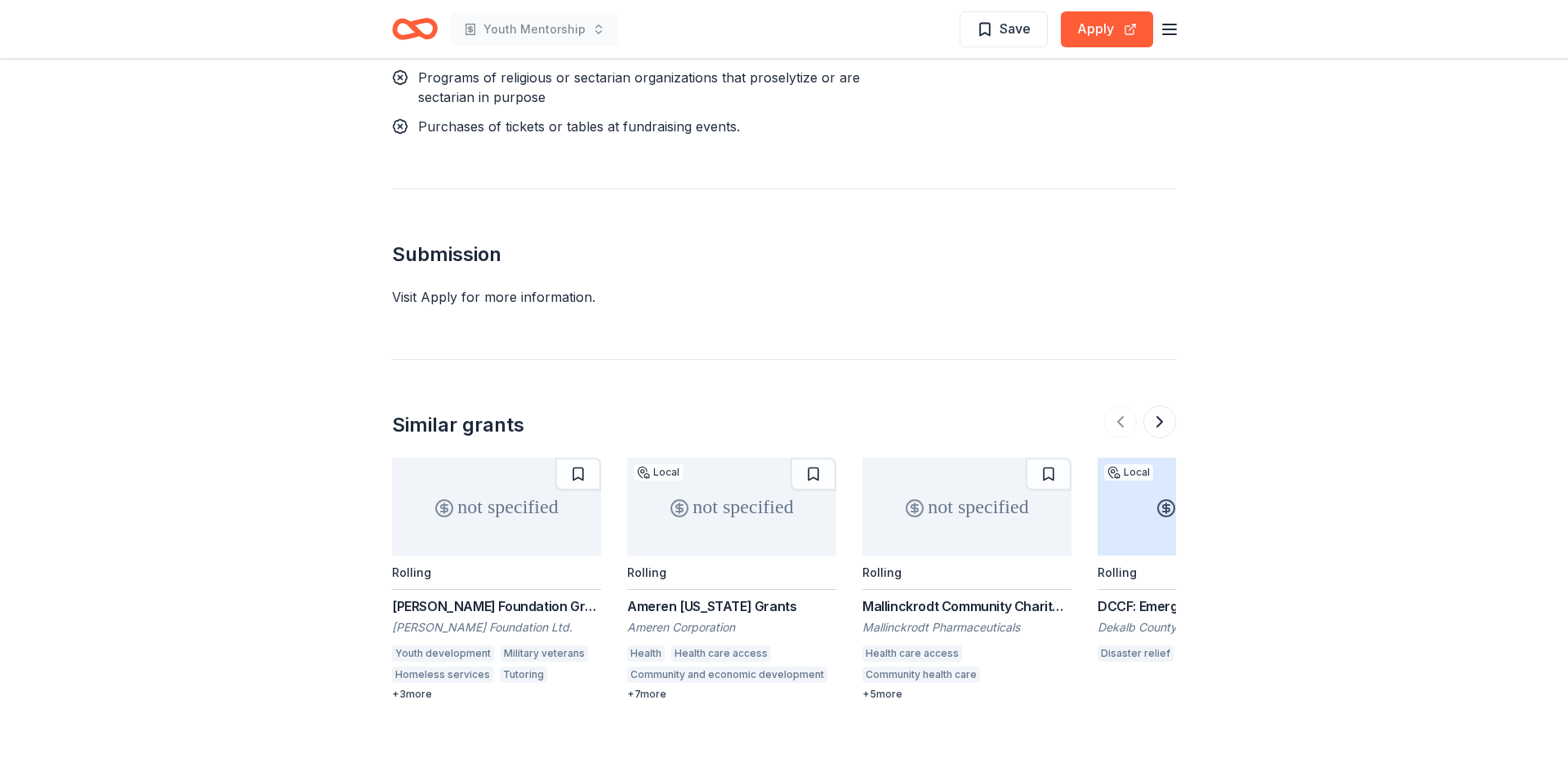
scroll to position [1520, 0]
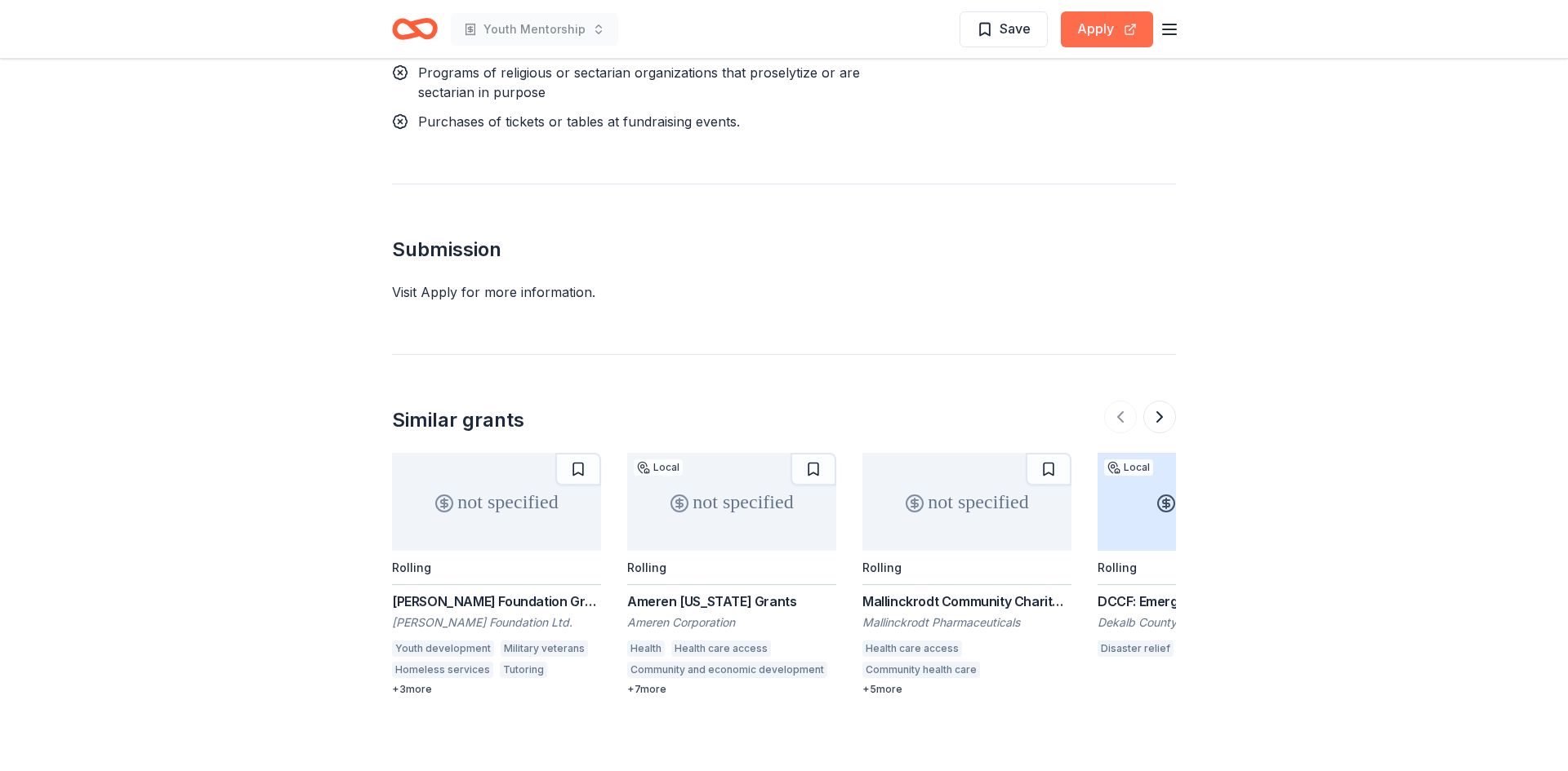
drag, startPoint x: 1093, startPoint y: 52, endPoint x: 1093, endPoint y: 38, distance: 14.0
click at [1093, 50] on div "Youth Mentorship Save Apply" at bounding box center [784, 28] width 837 height 58
click at [1092, 34] on button "Apply" at bounding box center [1107, 29] width 92 height 36
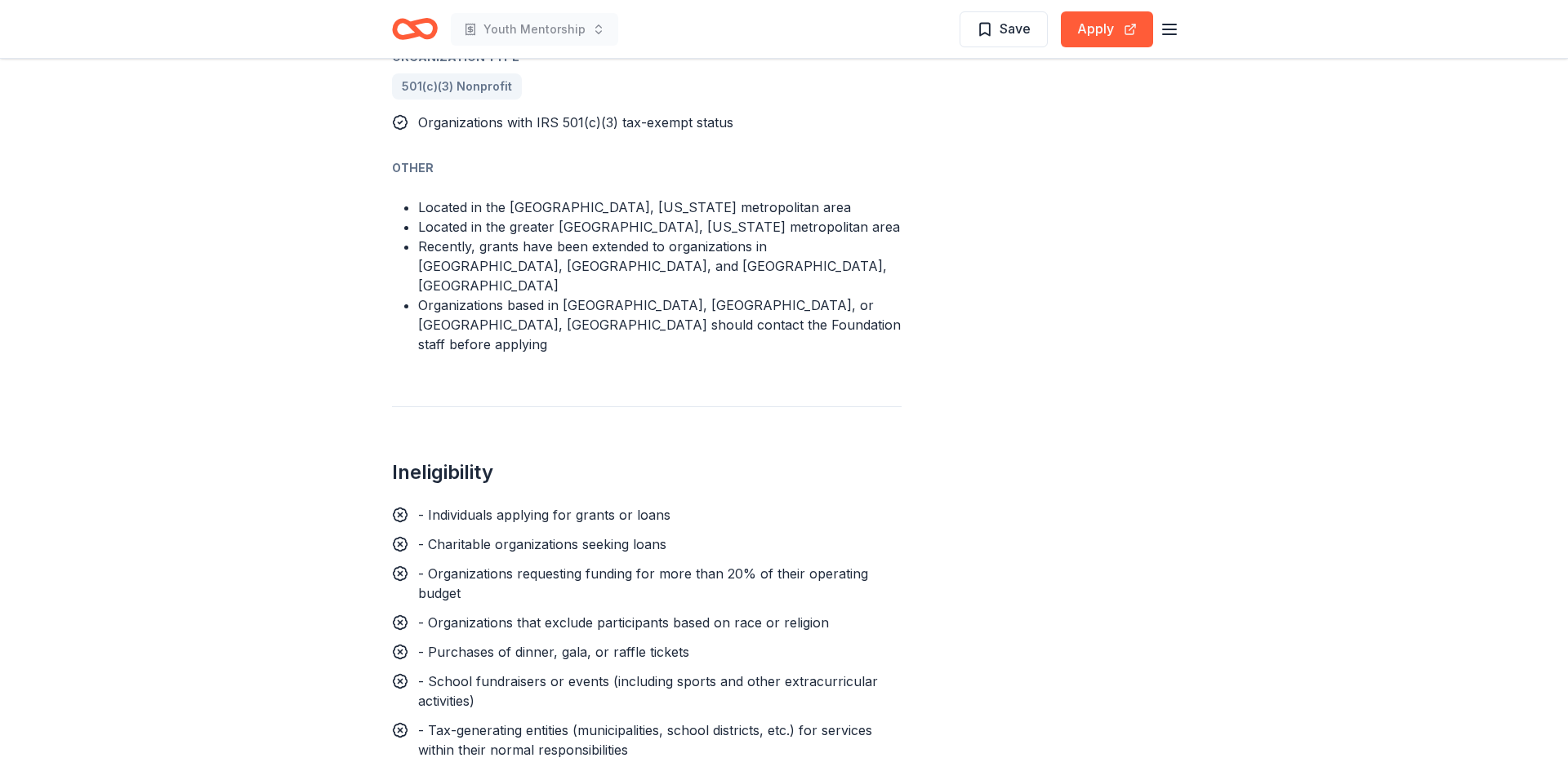
scroll to position [659, 0]
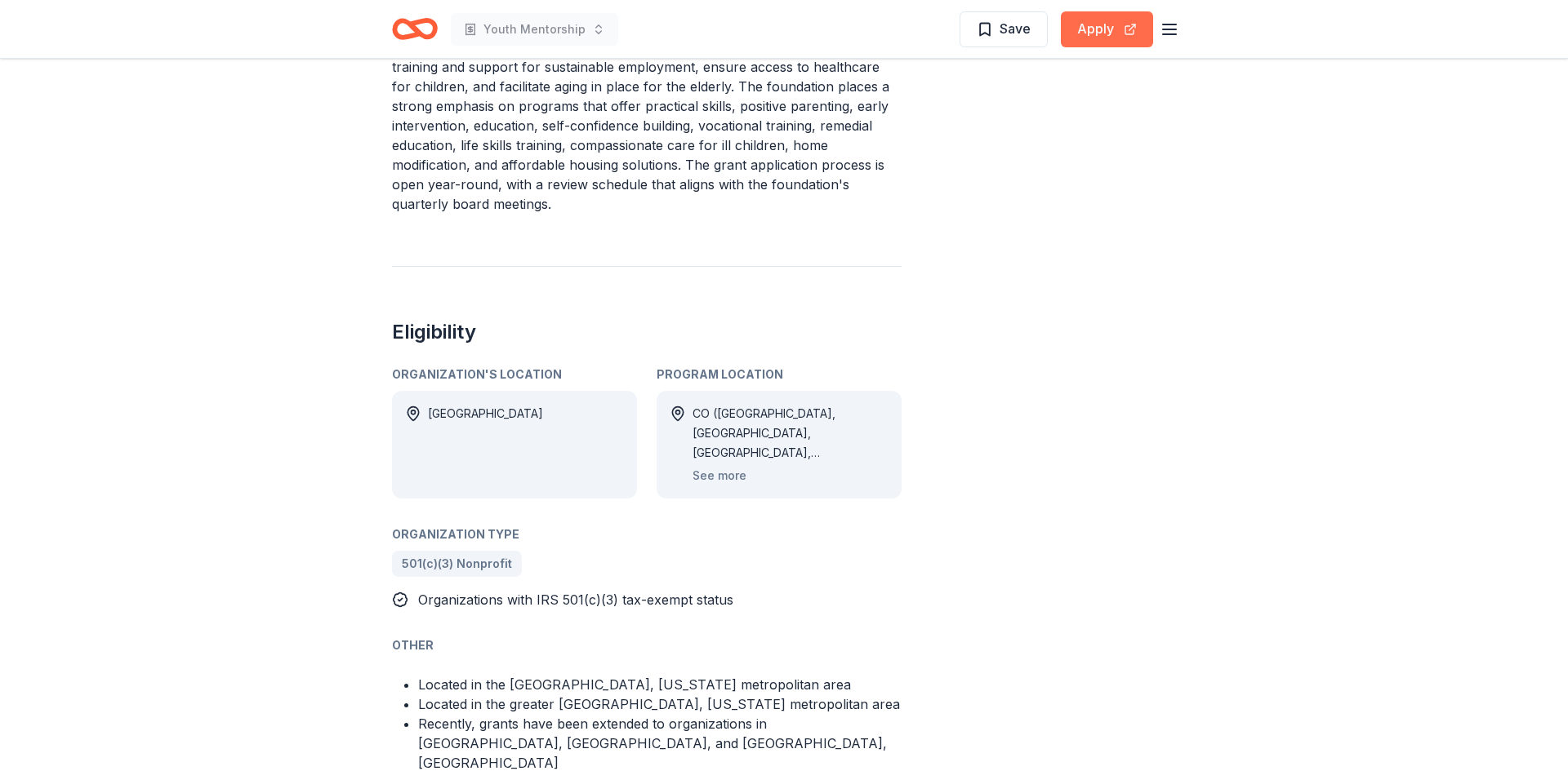
click at [1110, 36] on button "Apply" at bounding box center [1107, 29] width 92 height 36
